Goal: Complete application form: Complete application form

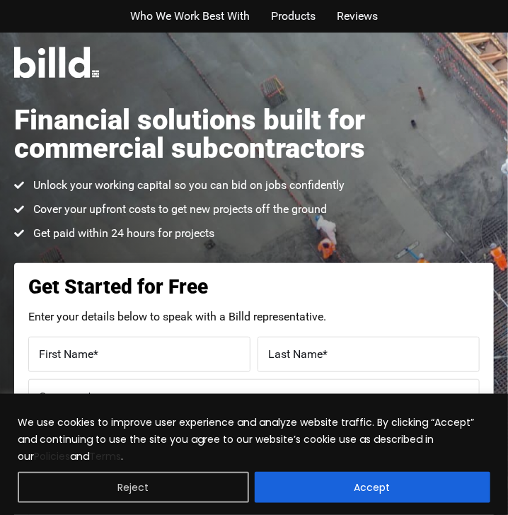
click at [202, 479] on button "Reject" at bounding box center [133, 487] width 231 height 31
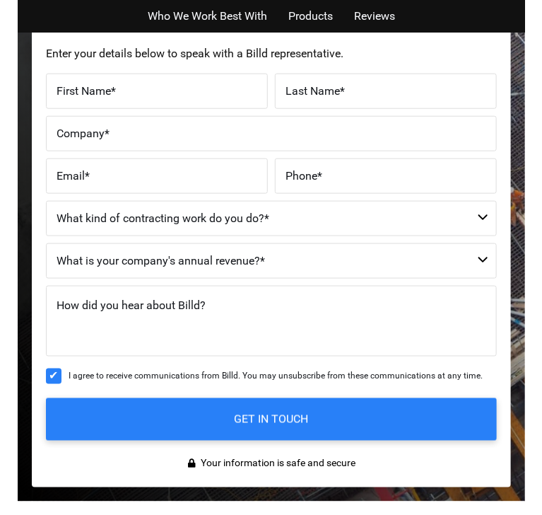
scroll to position [310, 0]
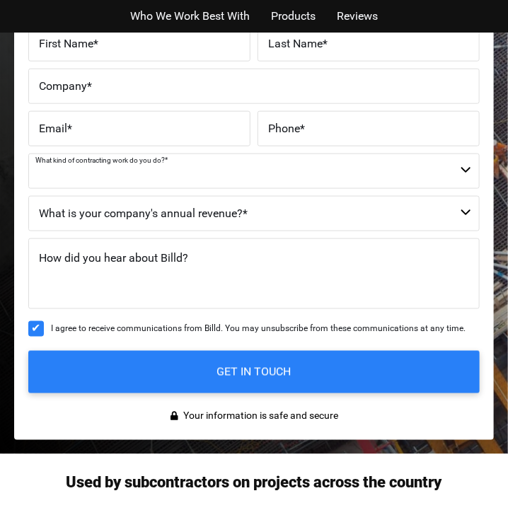
click at [300, 169] on select "Commercial Commercial and Residential Residential Not a Contractor" at bounding box center [253, 170] width 451 height 35
select select "Commercial and Residential"
click at [28, 153] on select "Commercial Commercial and Residential Residential Not a Contractor" at bounding box center [253, 170] width 451 height 35
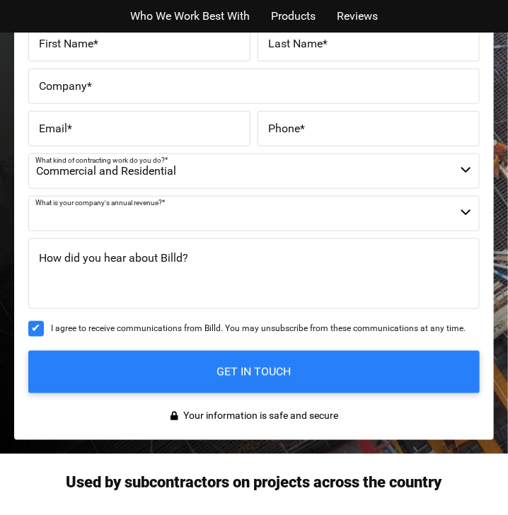
click at [272, 205] on select "$40M + $25M - $40M $8M - $25M $4M - $8M $2M - $4M $1M - $2M Less than $1M" at bounding box center [253, 213] width 451 height 35
select select "$4M - $8M"
click at [28, 196] on select "$40M + $25M - $40M $8M - $25M $4M - $8M $2M - $4M $1M - $2M Less than $1M" at bounding box center [253, 213] width 451 height 35
